Goal: Information Seeking & Learning: Learn about a topic

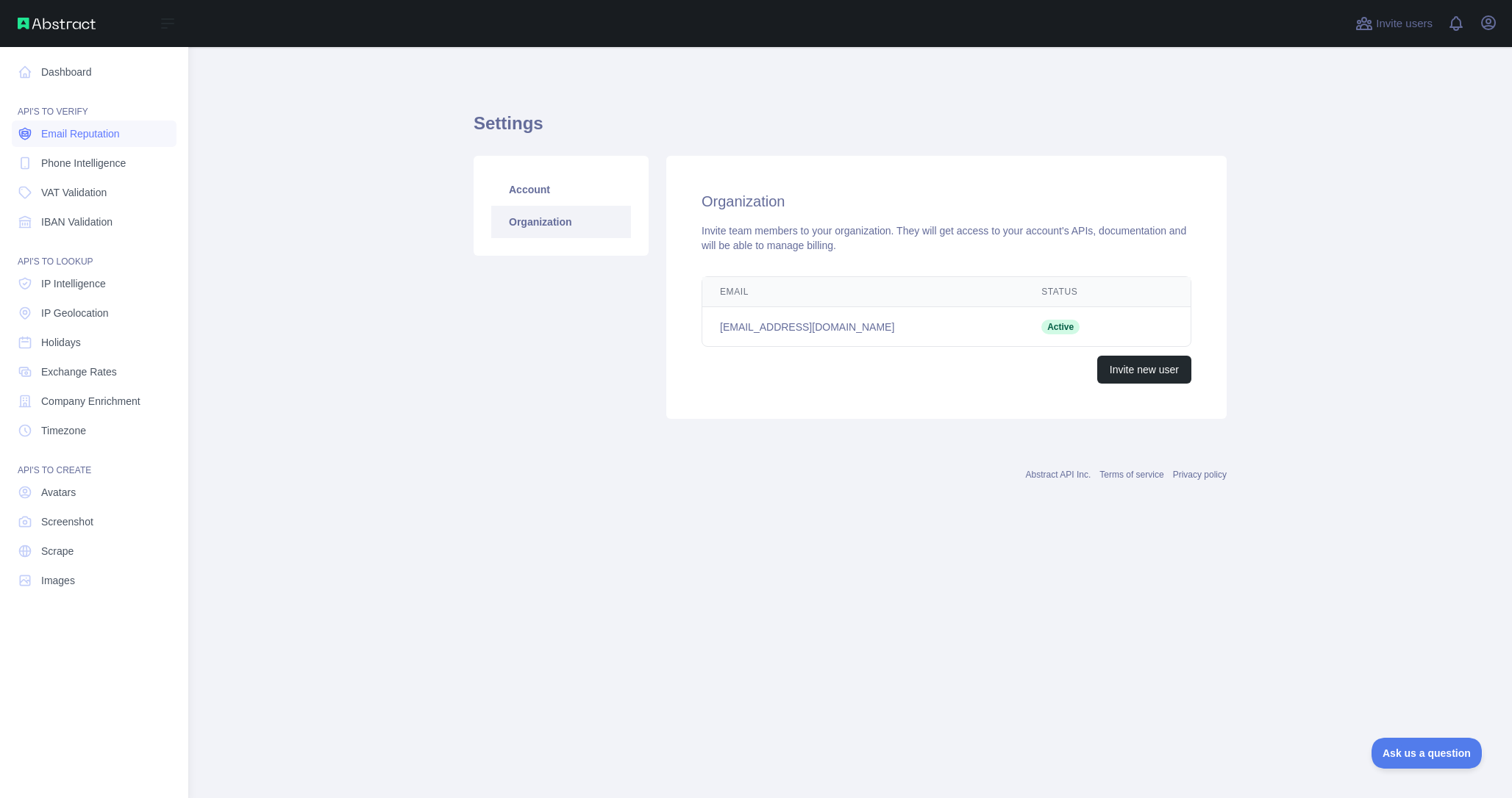
click at [47, 137] on span "Email Reputation" at bounding box center [80, 133] width 79 height 15
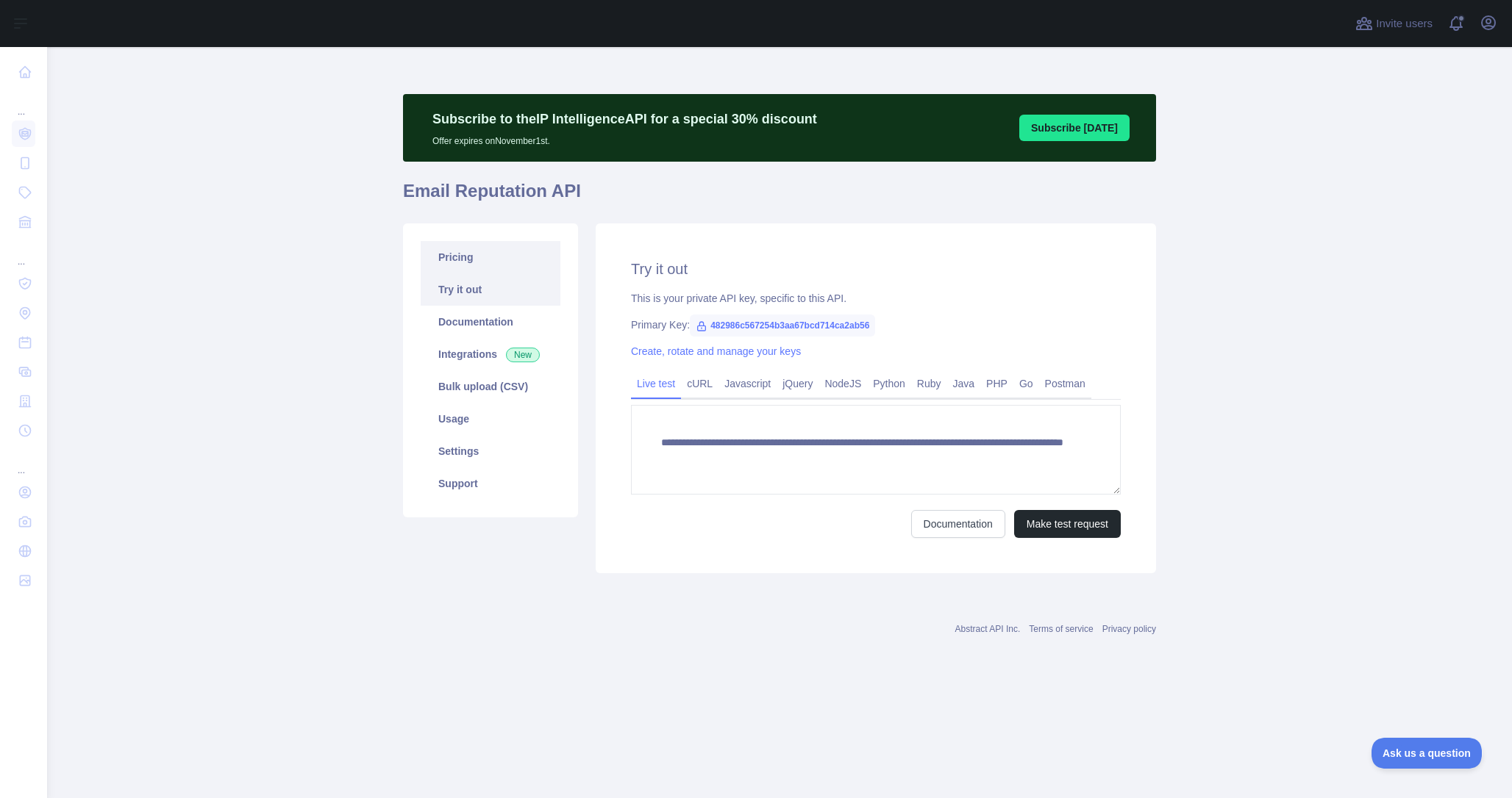
click at [467, 262] on link "Pricing" at bounding box center [490, 257] width 140 height 32
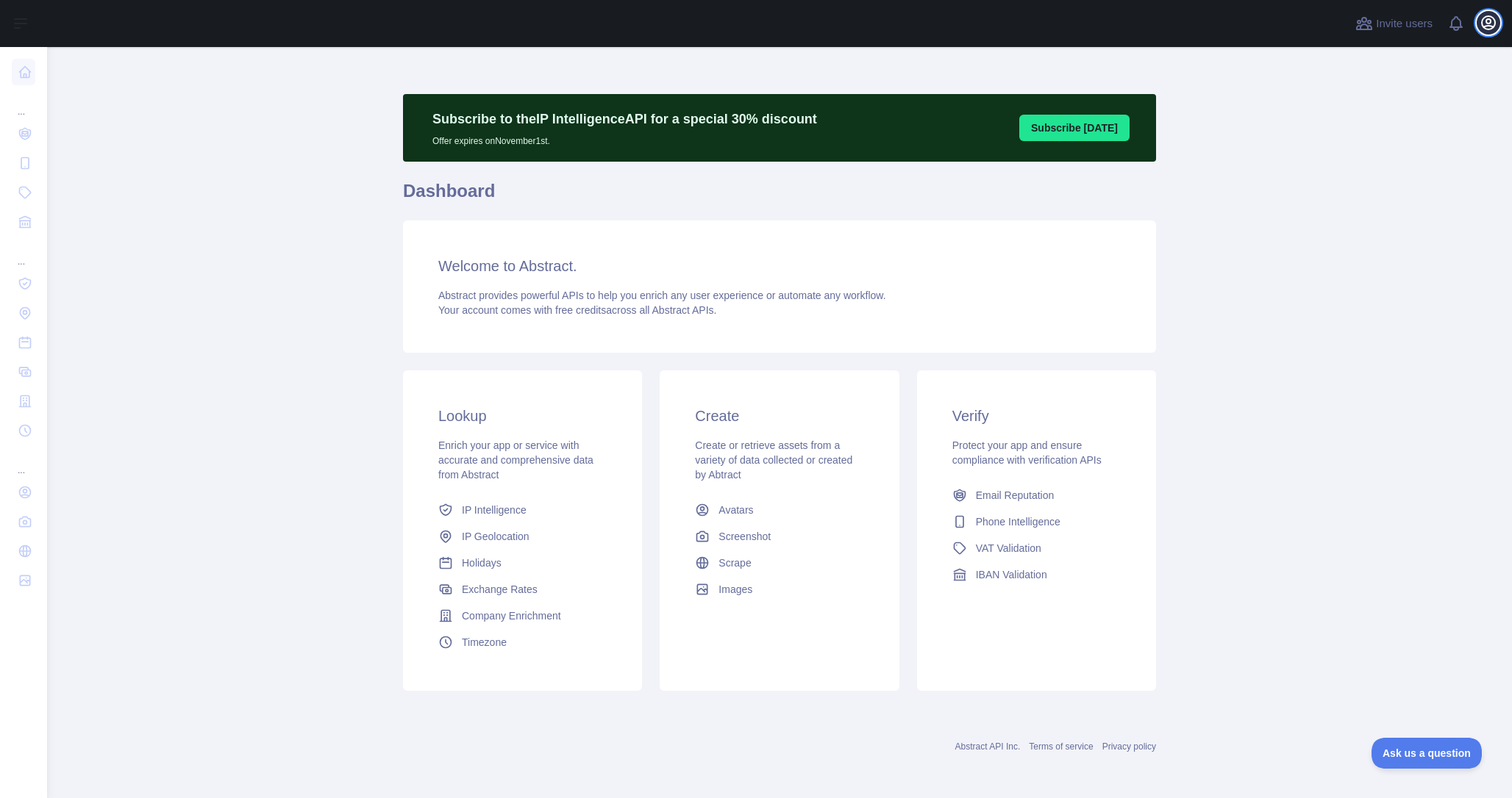
click at [1477, 18] on button "Open user menu" at bounding box center [1488, 23] width 24 height 24
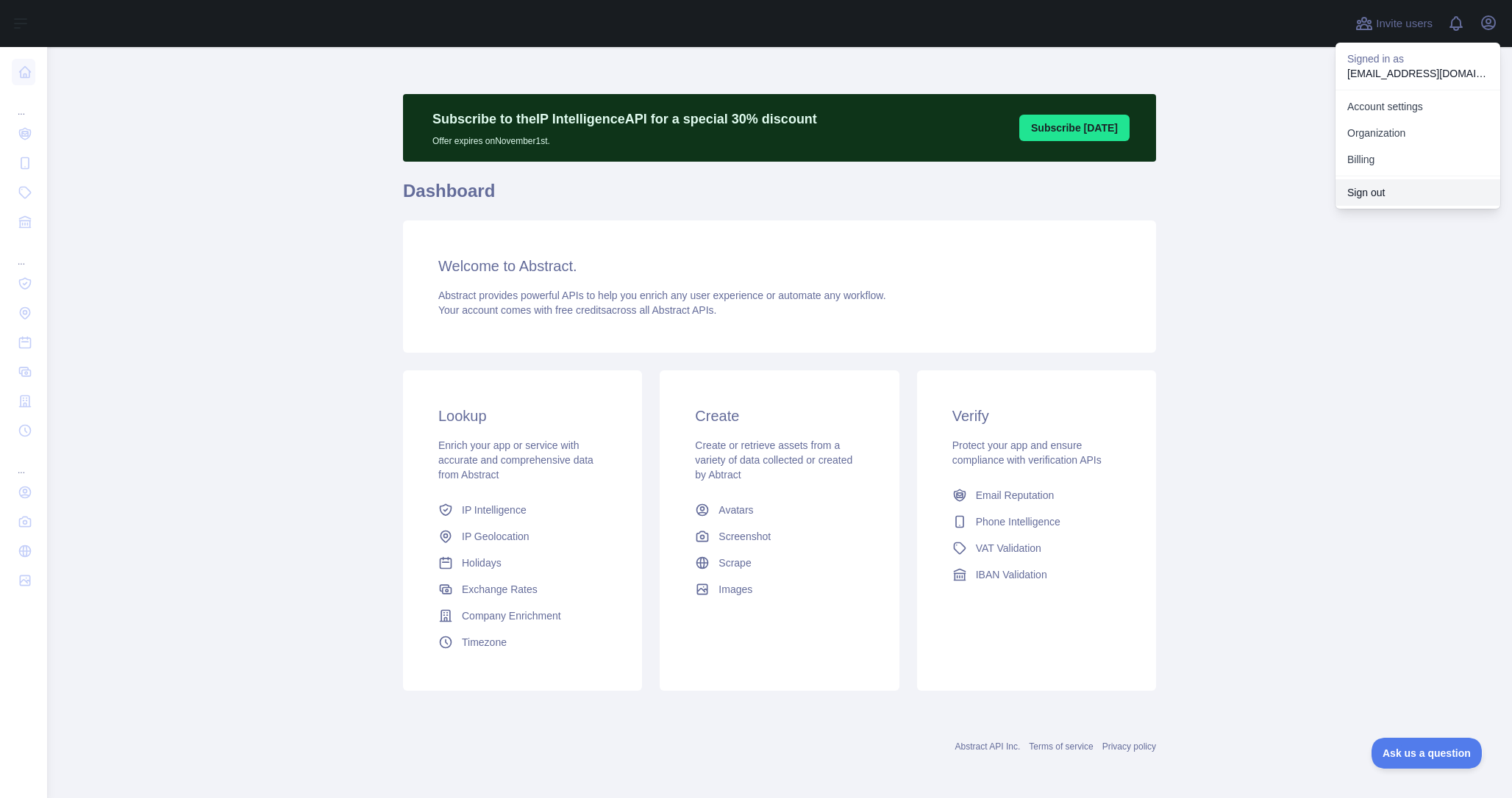
click at [1432, 196] on button "Sign out" at bounding box center [1417, 192] width 164 height 26
